Goal: Information Seeking & Learning: Check status

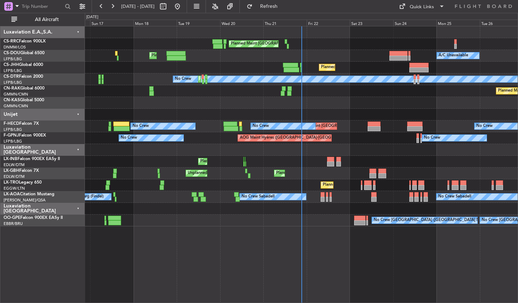
click at [210, 266] on div "Planned Maint [GEOGRAPHIC_DATA] ([GEOGRAPHIC_DATA]) Planned Maint [GEOGRAPHIC_D…" at bounding box center [301, 164] width 433 height 277
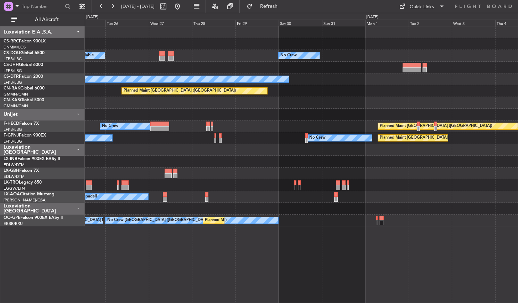
click at [184, 263] on div "Planned Maint [GEOGRAPHIC_DATA] ([GEOGRAPHIC_DATA]) A/C Unavailable No Crew No …" at bounding box center [301, 164] width 433 height 277
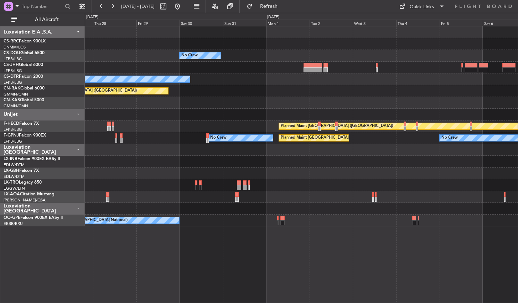
click at [229, 270] on div "No Crew Planned Maint [GEOGRAPHIC_DATA] ([GEOGRAPHIC_DATA]) A/C Unavailable No …" at bounding box center [301, 164] width 433 height 277
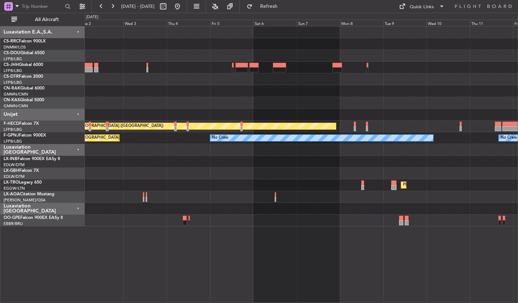
click at [164, 252] on div "No Crew Planned Maint [GEOGRAPHIC_DATA] ([GEOGRAPHIC_DATA]) Planned Maint [GEOG…" at bounding box center [301, 164] width 433 height 277
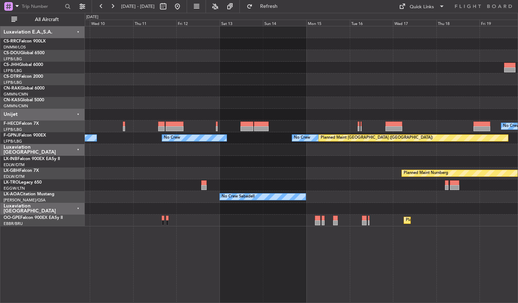
click at [178, 255] on div "Planned Maint Casablanca ([PERSON_NAME] Intl) No Crew Planned Maint [GEOGRAPHIC…" at bounding box center [301, 164] width 433 height 277
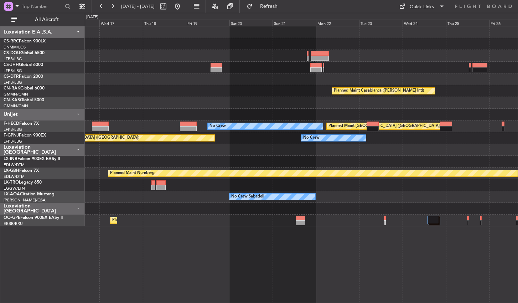
click at [106, 242] on div "Planned Maint Casablanca ([PERSON_NAME] Intl) No Crew Planned Maint [GEOGRAPHIC…" at bounding box center [301, 164] width 433 height 277
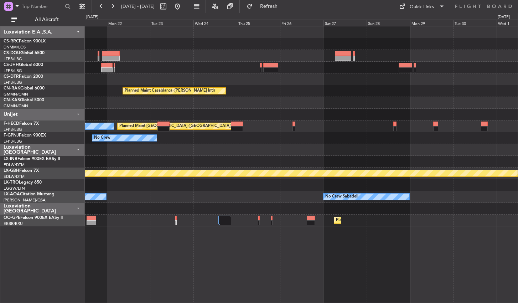
click at [182, 264] on div "Planned Maint Casablanca ([PERSON_NAME] Intl) Planned Maint [GEOGRAPHIC_DATA] (…" at bounding box center [301, 164] width 433 height 277
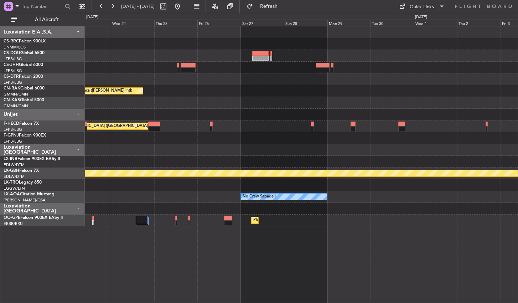
click at [138, 245] on div "Planned Maint Casablanca ([PERSON_NAME] Intl) Planned Maint [GEOGRAPHIC_DATA] (…" at bounding box center [301, 164] width 433 height 277
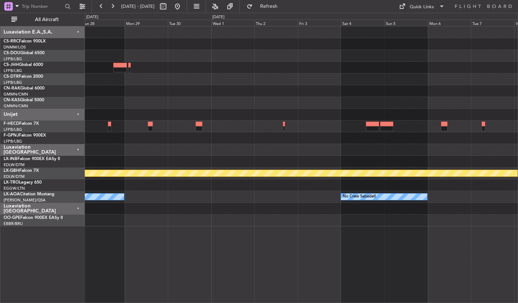
click at [95, 254] on div "Planned Maint Nurnberg No Crew Sabadell No Crew Sabadell Planned Maint [GEOGRAP…" at bounding box center [301, 164] width 433 height 277
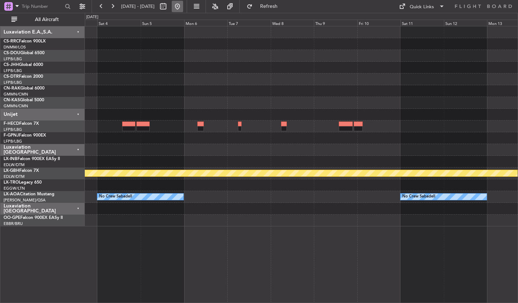
click at [183, 7] on button at bounding box center [177, 6] width 11 height 11
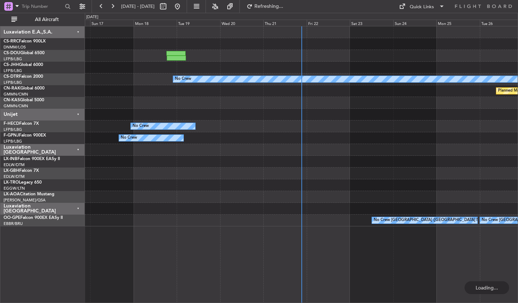
click at [196, 268] on div "No Crew Planned Maint [GEOGRAPHIC_DATA] ([GEOGRAPHIC_DATA]) No Crew No Crew No …" at bounding box center [301, 164] width 433 height 277
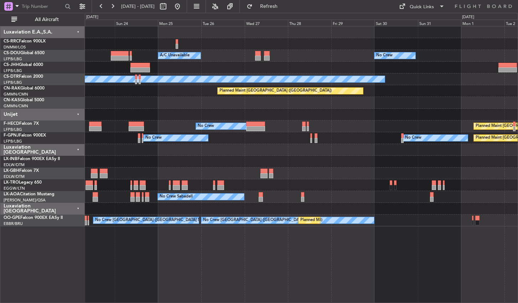
click at [202, 251] on div "Planned Maint [GEOGRAPHIC_DATA] ([GEOGRAPHIC_DATA]) No Crew Planned Maint [GEOG…" at bounding box center [301, 164] width 433 height 277
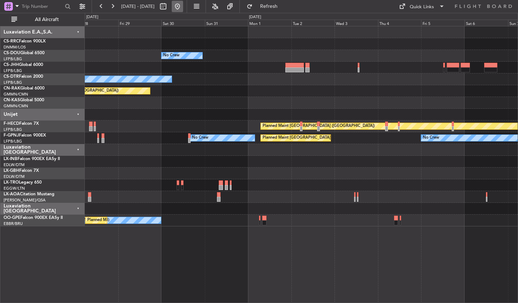
click at [183, 10] on button at bounding box center [177, 6] width 11 height 11
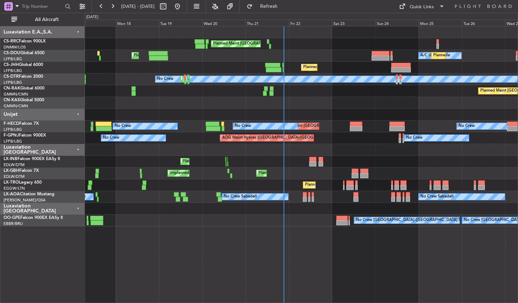
click at [293, 257] on div "Planned Maint [GEOGRAPHIC_DATA] ([GEOGRAPHIC_DATA]) A/C Unavailable Planned Mai…" at bounding box center [301, 164] width 433 height 277
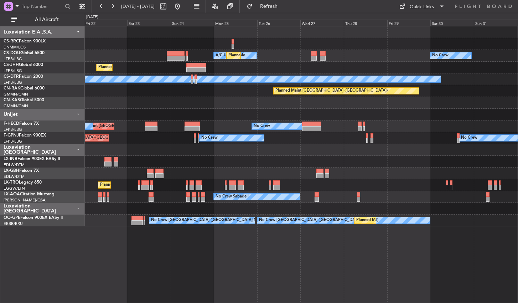
click at [207, 272] on div "Planned Maint [GEOGRAPHIC_DATA] ([GEOGRAPHIC_DATA]) A/C Unavailable Planned Mai…" at bounding box center [301, 164] width 433 height 277
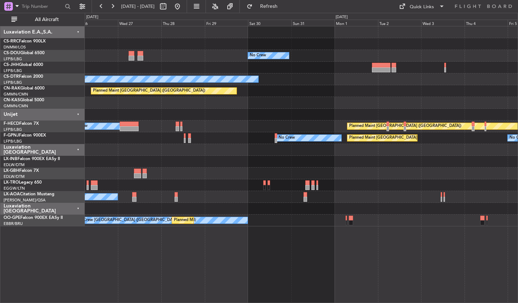
click at [204, 258] on div "No Crew A/C Unavailable Planned Maint [GEOGRAPHIC_DATA] ([GEOGRAPHIC_DATA]) No …" at bounding box center [301, 164] width 433 height 277
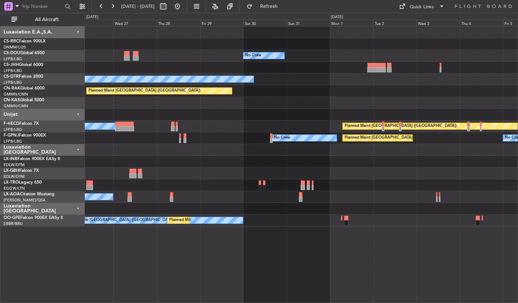
click at [161, 243] on div "No Crew A/C Unavailable Planned Maint [GEOGRAPHIC_DATA] ([GEOGRAPHIC_DATA]) No …" at bounding box center [301, 164] width 433 height 277
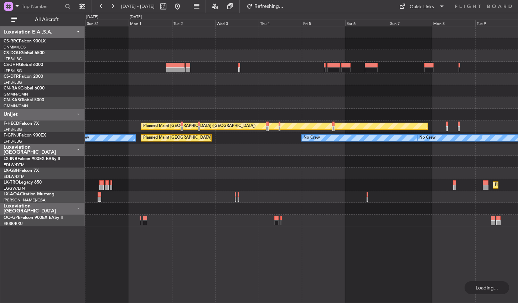
click at [169, 241] on div "No Crew No Crew Planned Maint [GEOGRAPHIC_DATA] ([GEOGRAPHIC_DATA]) Planned Mai…" at bounding box center [301, 164] width 433 height 277
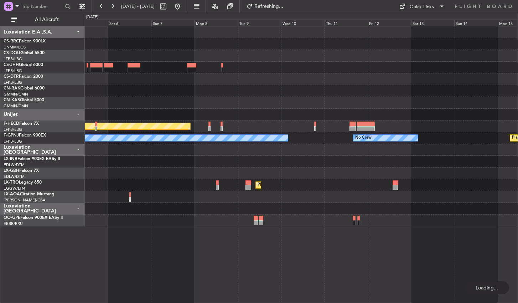
click at [249, 258] on div "Planned Maint [GEOGRAPHIC_DATA] ([GEOGRAPHIC_DATA]) No Crew No Crew No Crew Pla…" at bounding box center [301, 164] width 433 height 277
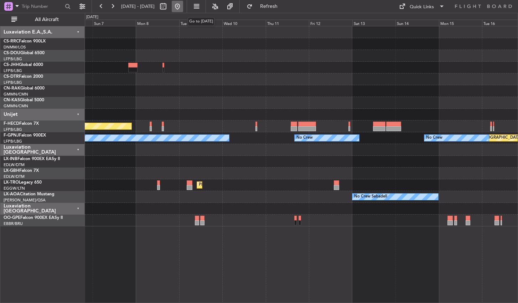
click at [183, 4] on button at bounding box center [177, 6] width 11 height 11
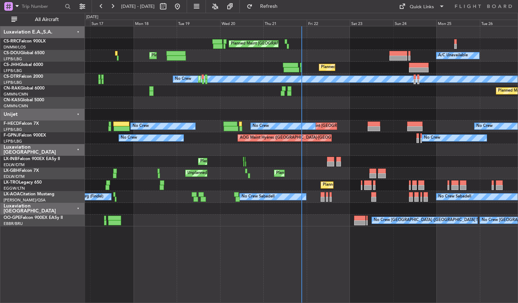
click at [199, 244] on div "Planned Maint [GEOGRAPHIC_DATA] ([GEOGRAPHIC_DATA]) Planned Maint [GEOGRAPHIC_D…" at bounding box center [301, 164] width 433 height 277
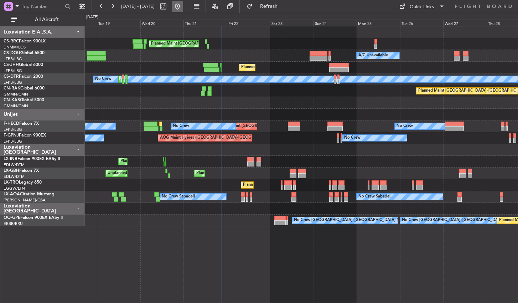
click at [183, 4] on button at bounding box center [177, 6] width 11 height 11
